Goal: Transaction & Acquisition: Purchase product/service

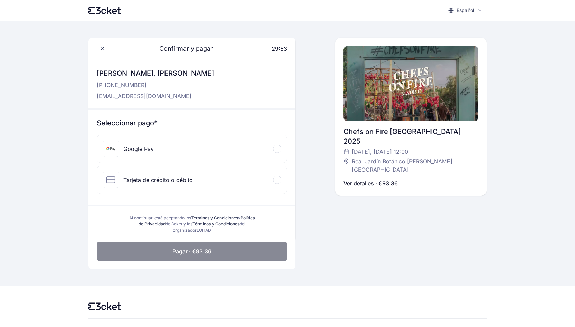
click at [361, 179] on p "Ver detalles · €93.36" at bounding box center [371, 183] width 54 height 8
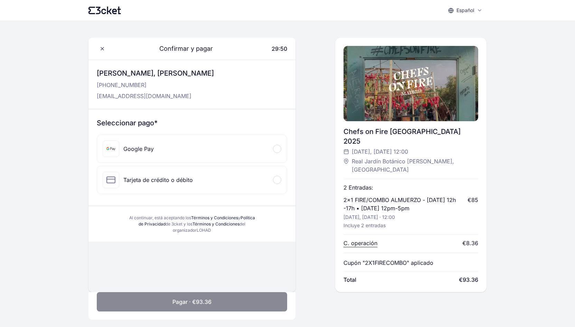
click at [387, 175] on div "2 Entradas: 2x1 FIRE/COMBO ALMUERZO - [DATE] 12h -17h • [DATE] 12pm-5pm [DATE],…" at bounding box center [411, 229] width 135 height 109
click at [384, 175] on div "2 Entradas: 2x1 FIRE/COMBO ALMUERZO - [DATE] 12h -17h • [DATE] 12pm-5pm [DATE],…" at bounding box center [411, 229] width 135 height 109
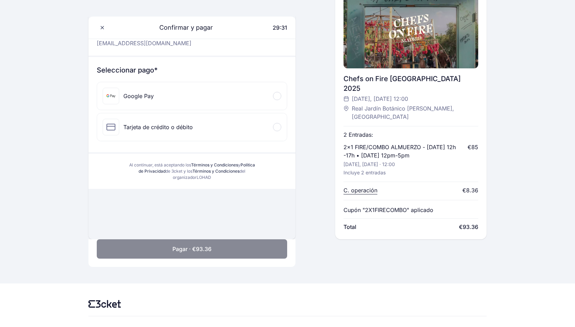
click at [279, 97] on div at bounding box center [277, 96] width 8 height 8
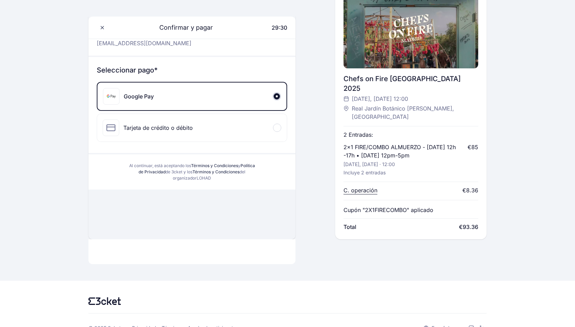
scroll to position [50, 0]
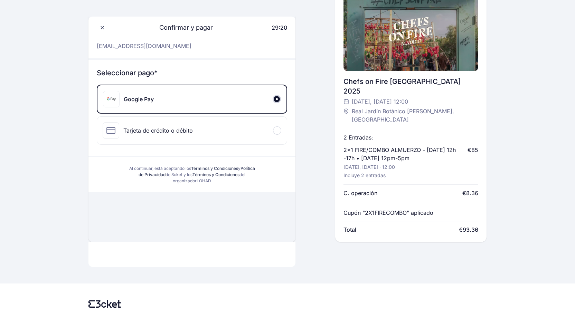
click at [232, 126] on div "Tarjeta de crédito o débito" at bounding box center [192, 131] width 190 height 28
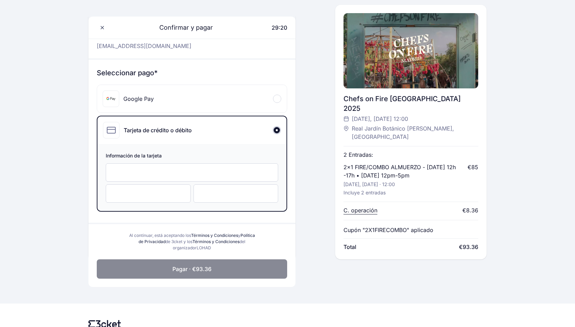
scroll to position [53, 0]
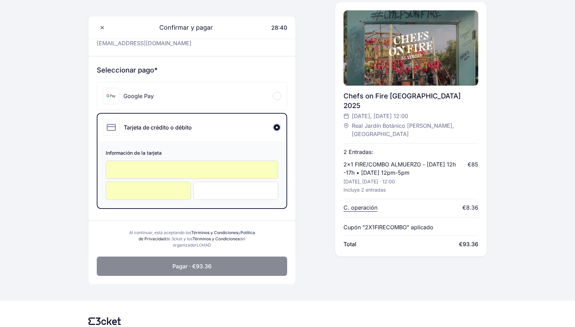
click at [237, 270] on button "Pagar · €93.36" at bounding box center [192, 266] width 190 height 19
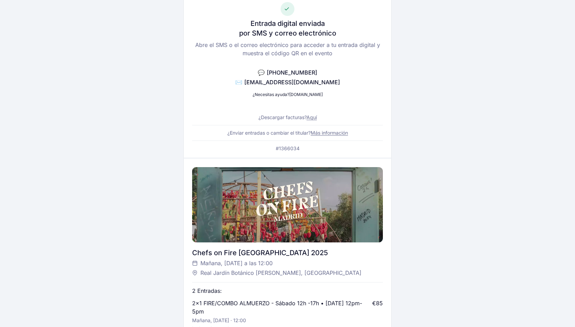
scroll to position [45, 0]
